Goal: Navigation & Orientation: Find specific page/section

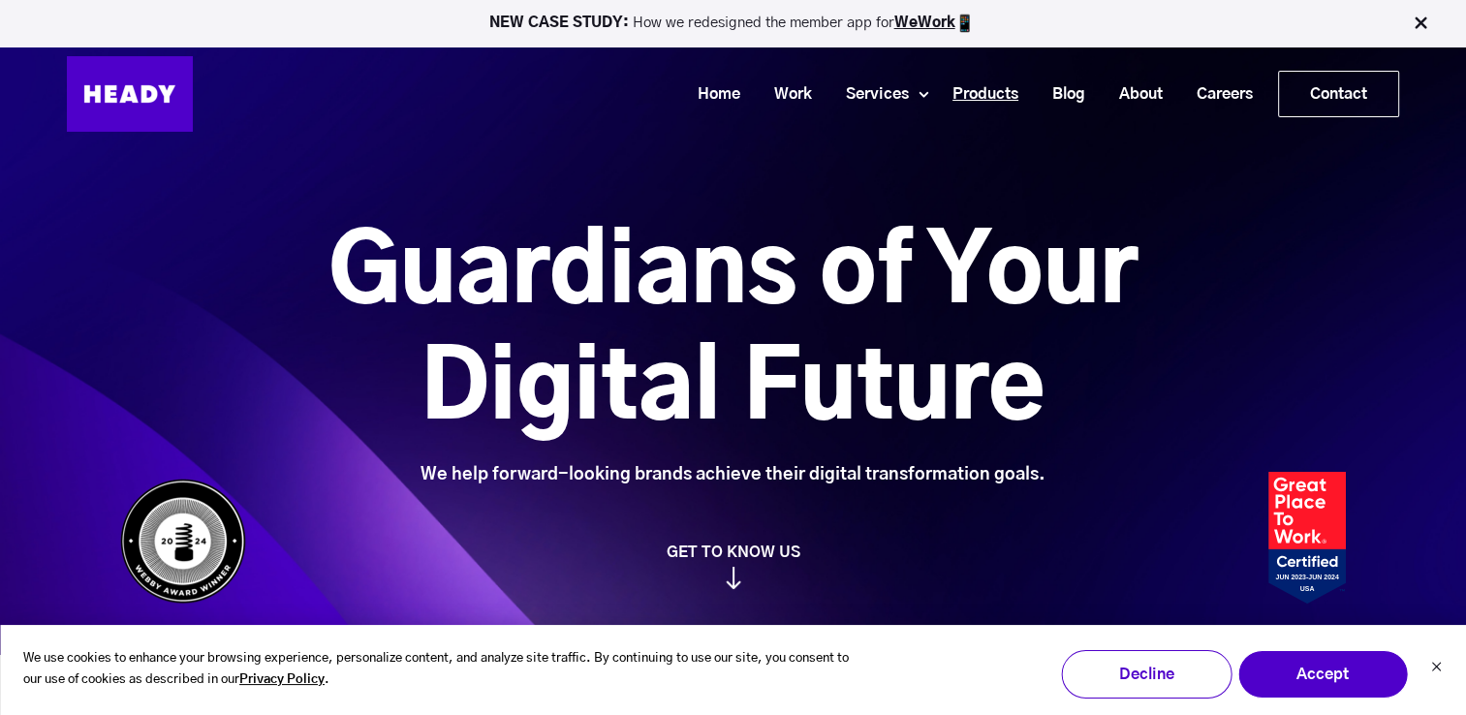
click at [960, 96] on link "Products" at bounding box center [978, 95] width 100 height 36
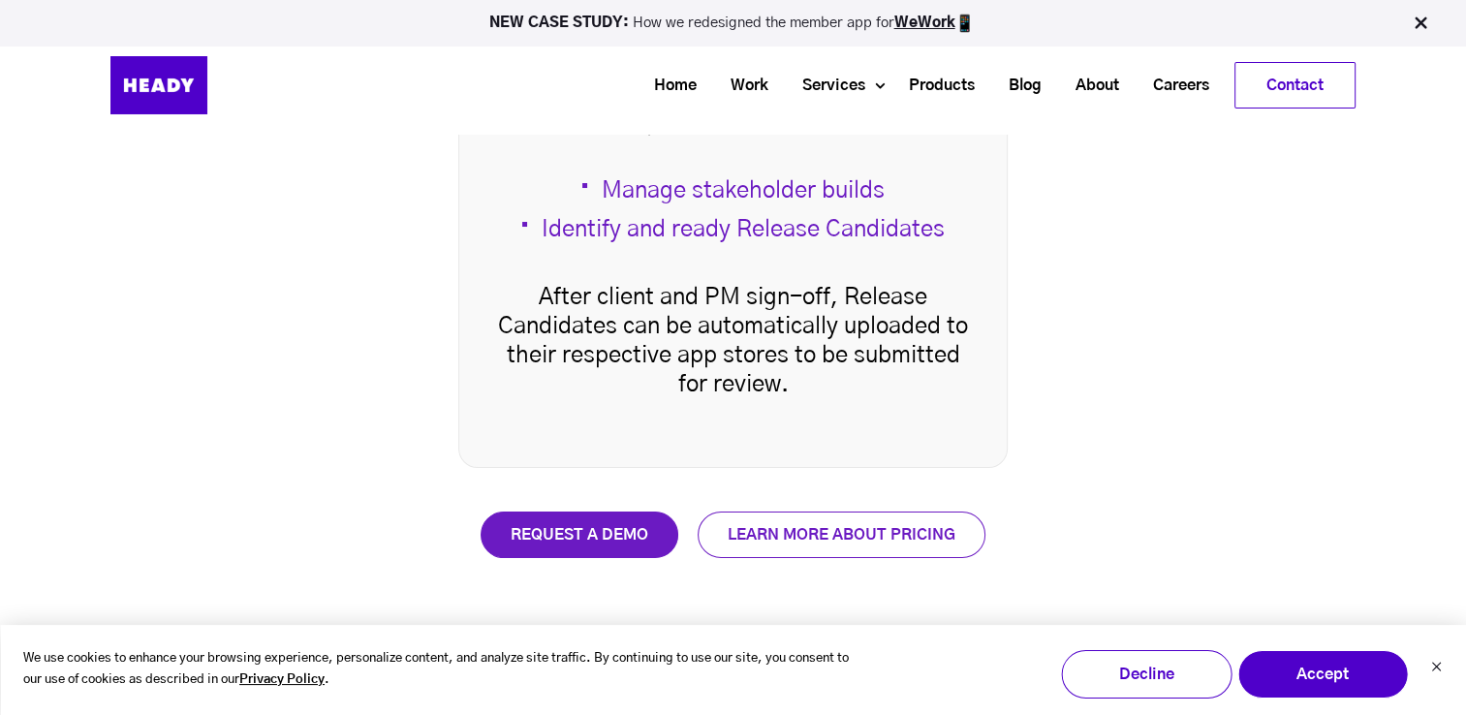
scroll to position [3884, 0]
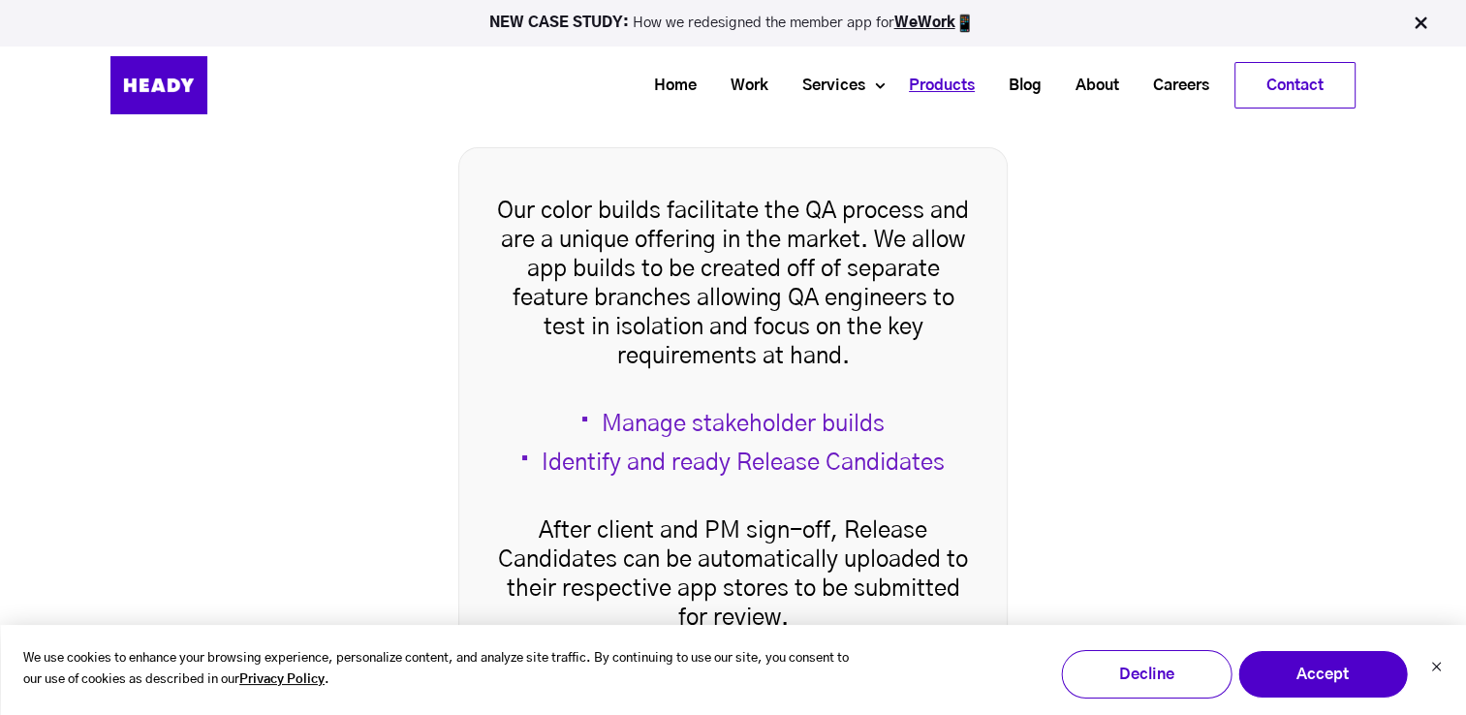
click at [922, 80] on link "Products" at bounding box center [934, 86] width 100 height 36
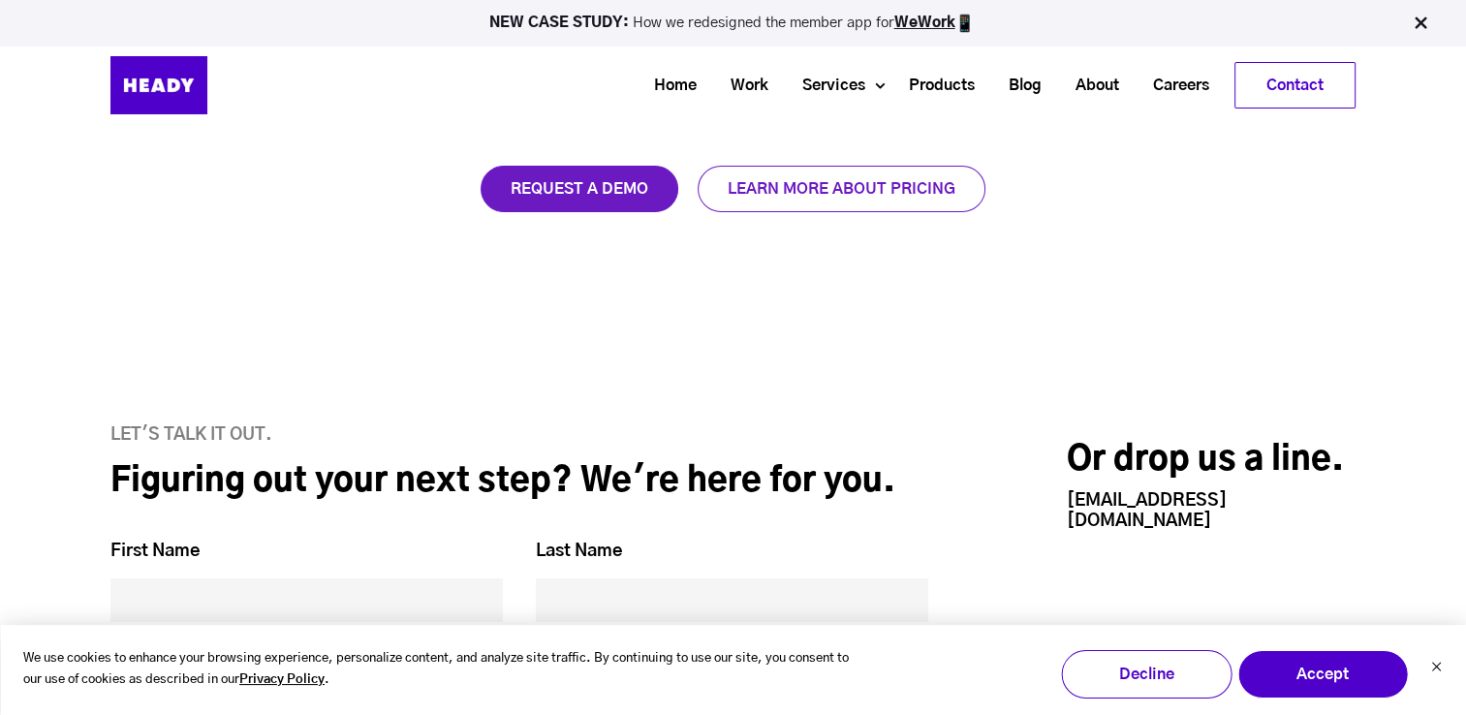
scroll to position [4262, 0]
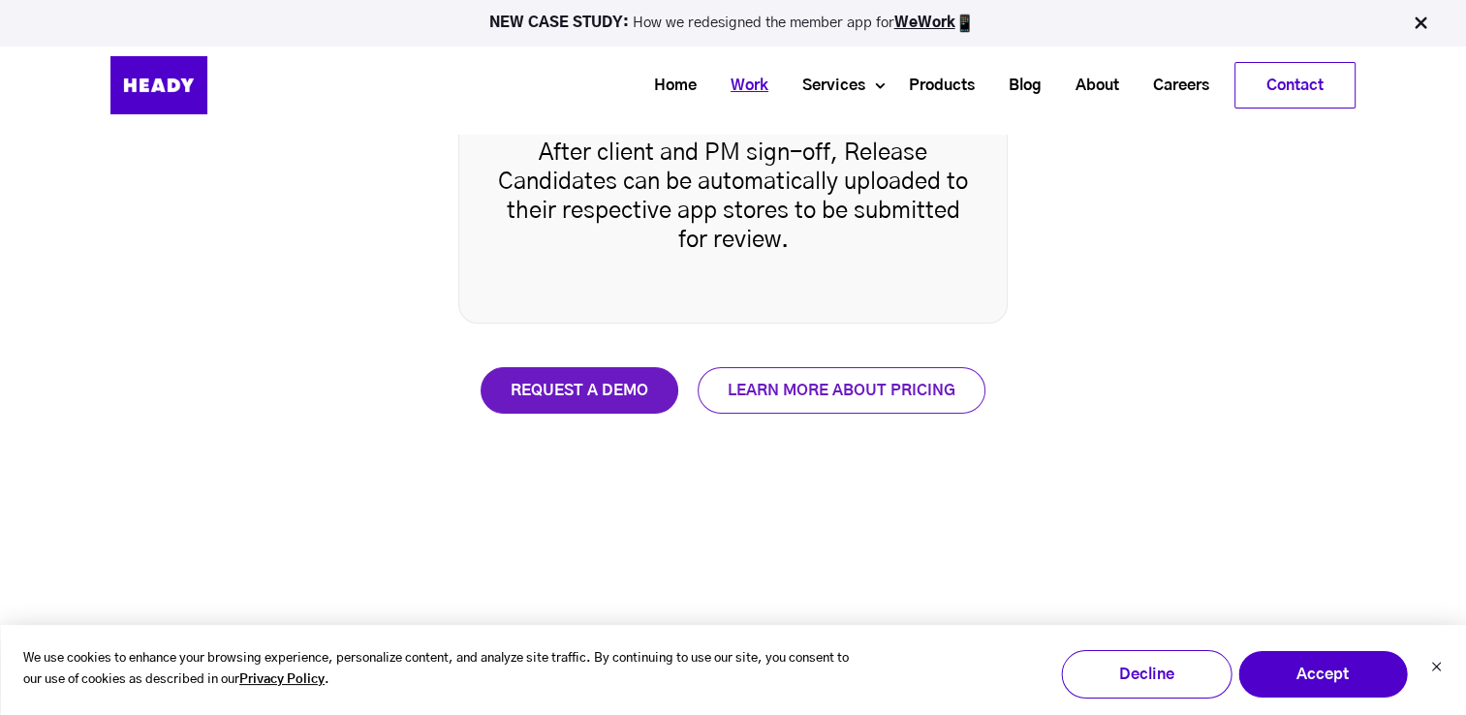
click at [728, 85] on link "Work" at bounding box center [742, 86] width 72 height 36
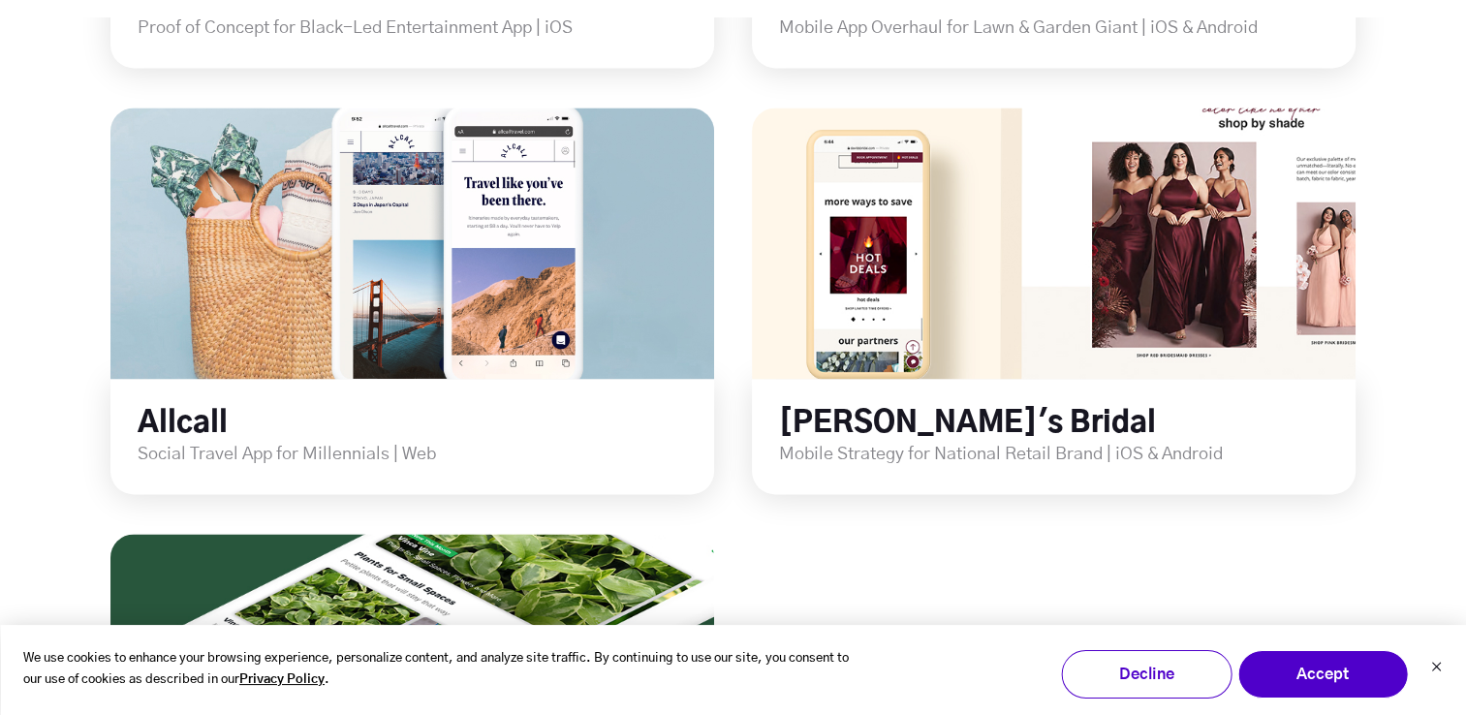
scroll to position [2809, 0]
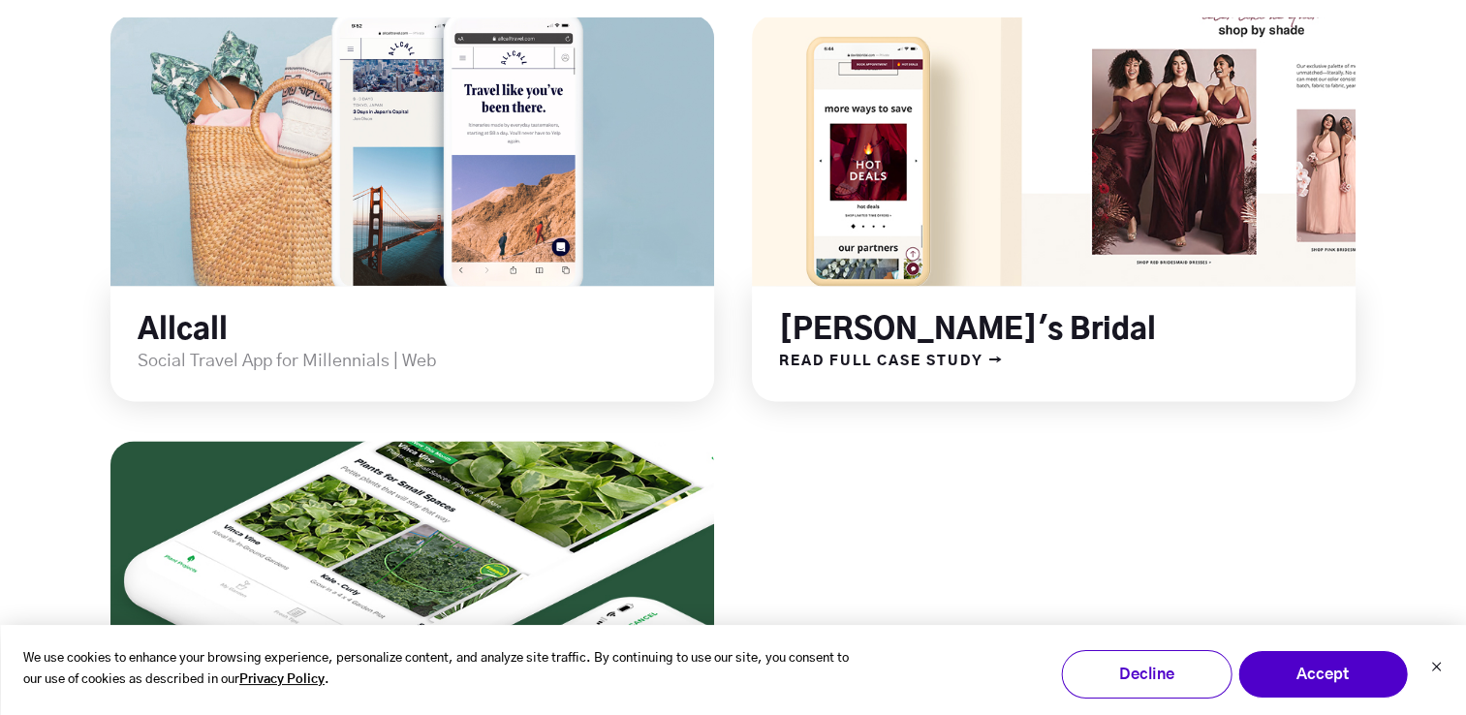
click at [874, 339] on link "David's Bridal" at bounding box center [967, 330] width 377 height 29
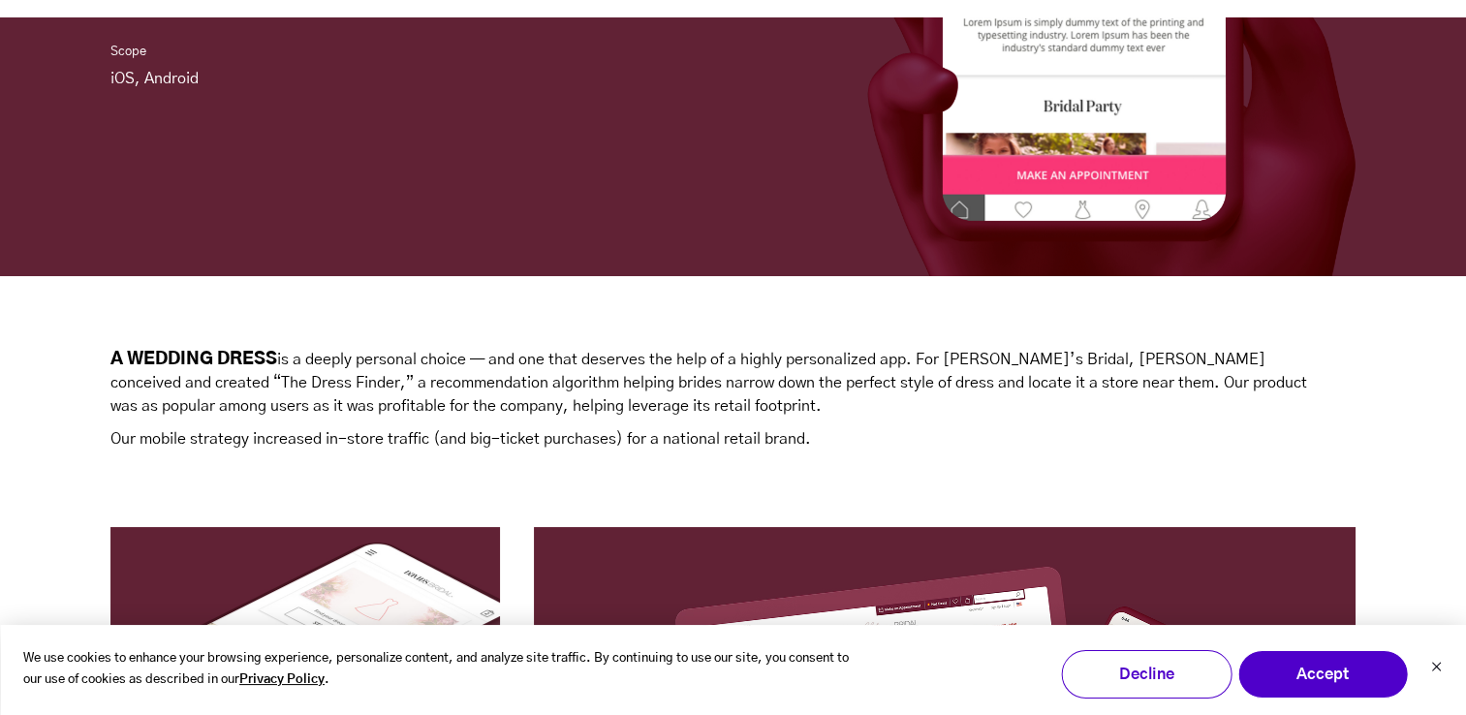
scroll to position [581, 0]
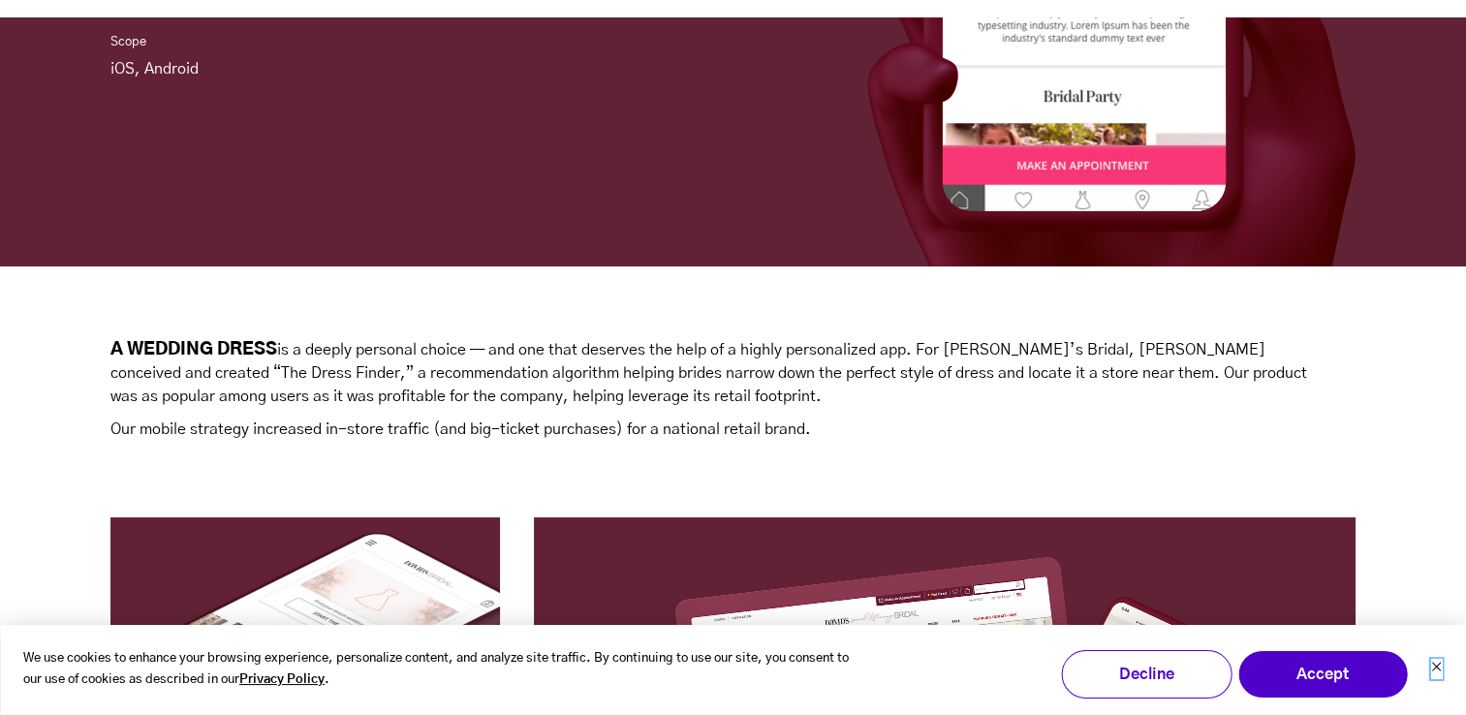
click at [1436, 664] on icon "Dismiss cookie banner" at bounding box center [1436, 667] width 12 height 12
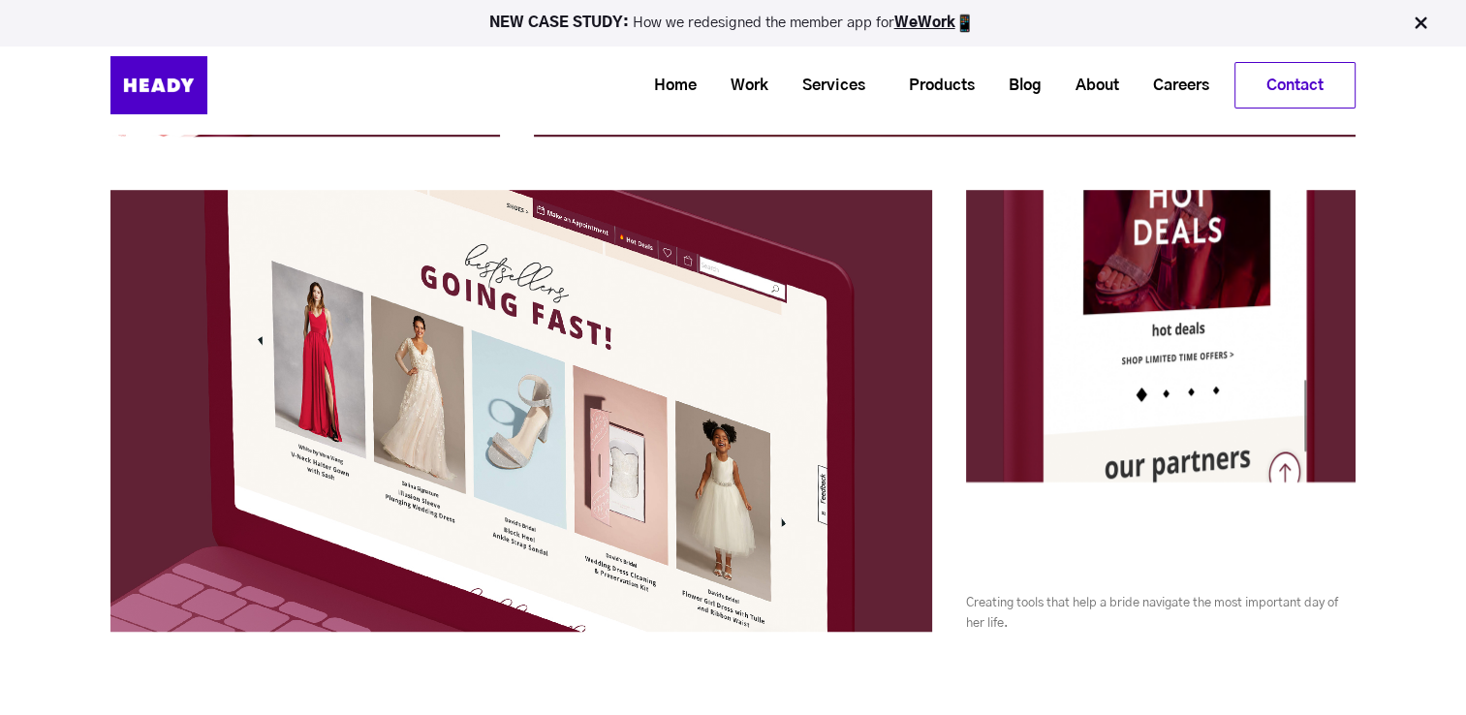
scroll to position [1162, 0]
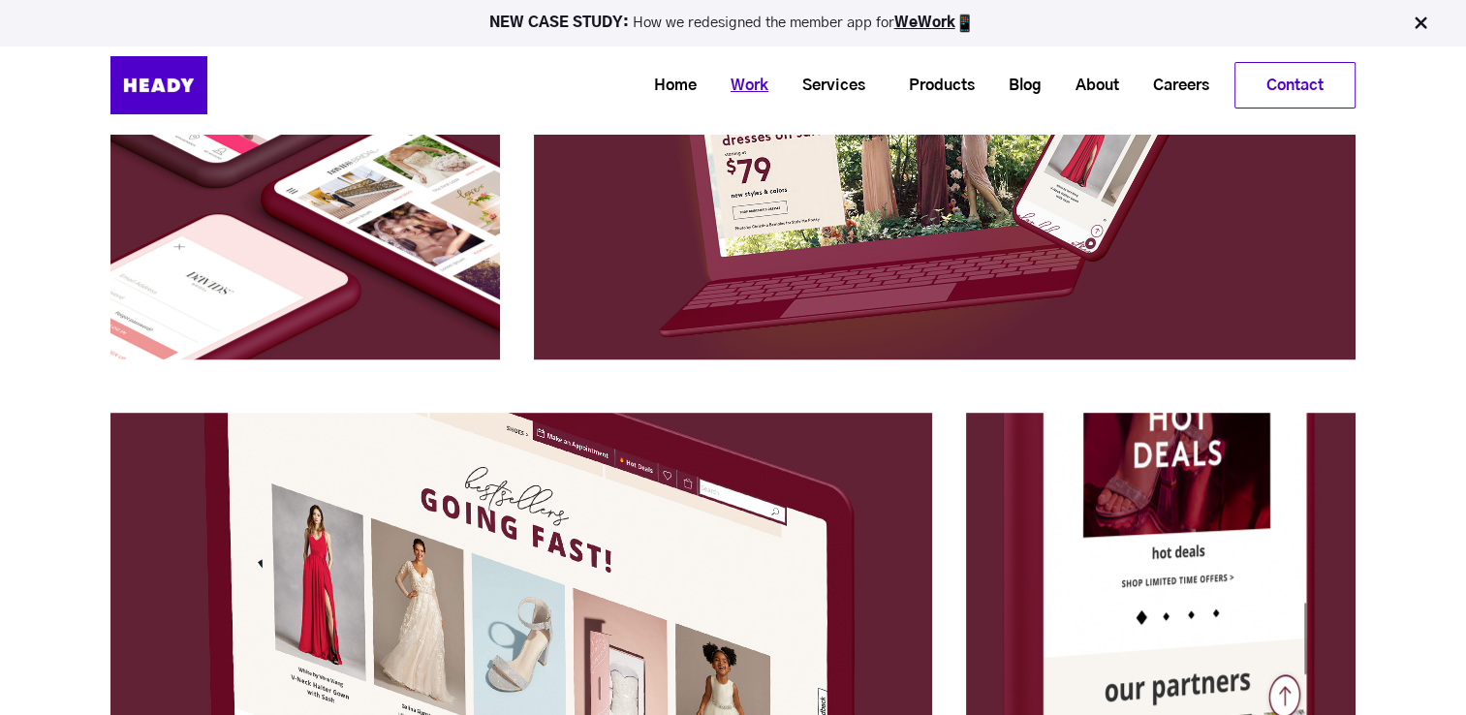
click at [722, 87] on link "Work" at bounding box center [742, 86] width 72 height 36
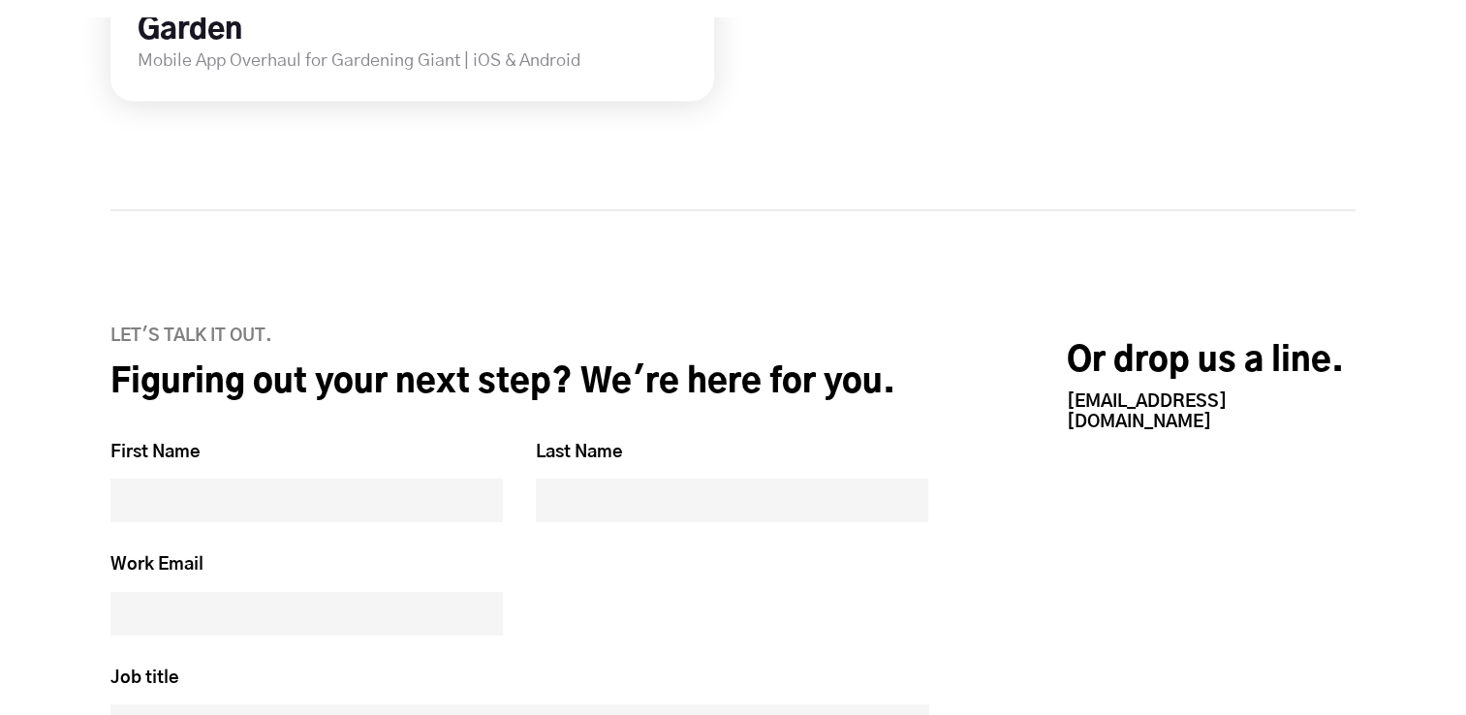
scroll to position [3681, 0]
